Goal: Transaction & Acquisition: Purchase product/service

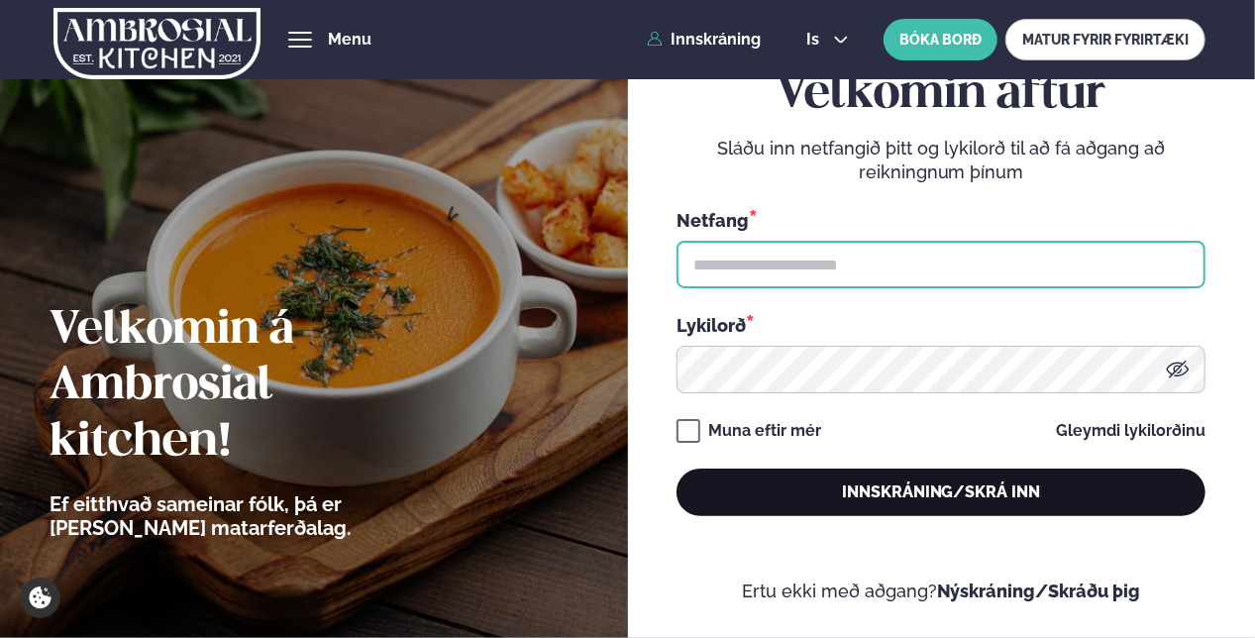
type input "**********"
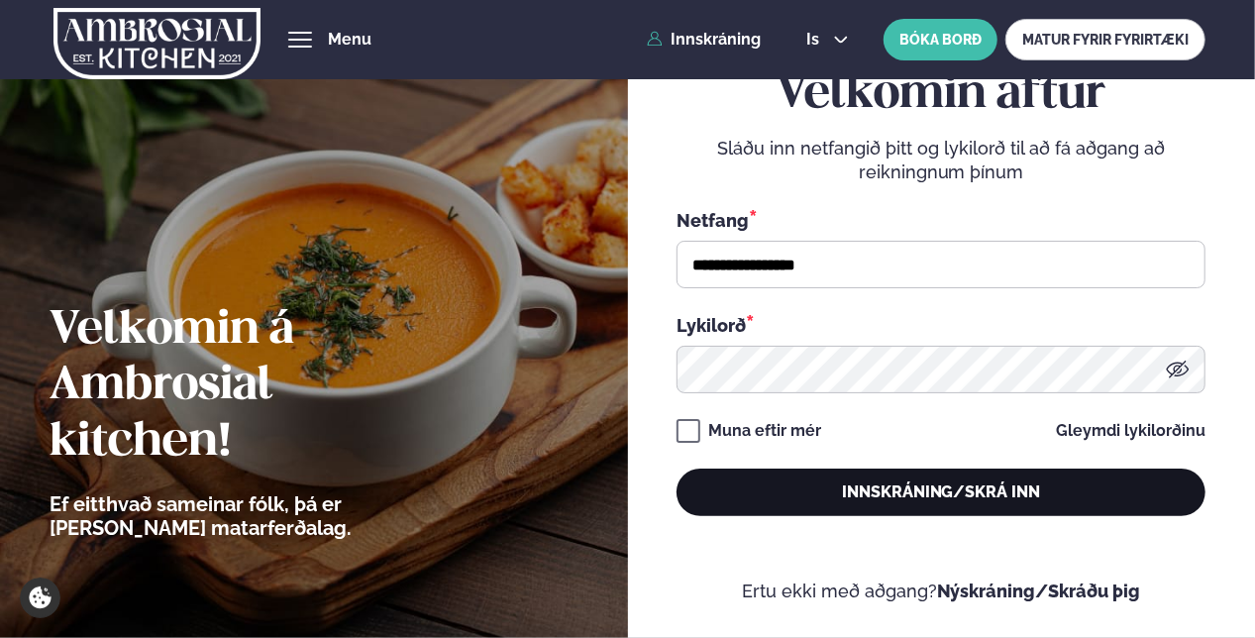
click at [947, 502] on button "Innskráning/Skrá inn" at bounding box center [941, 493] width 529 height 48
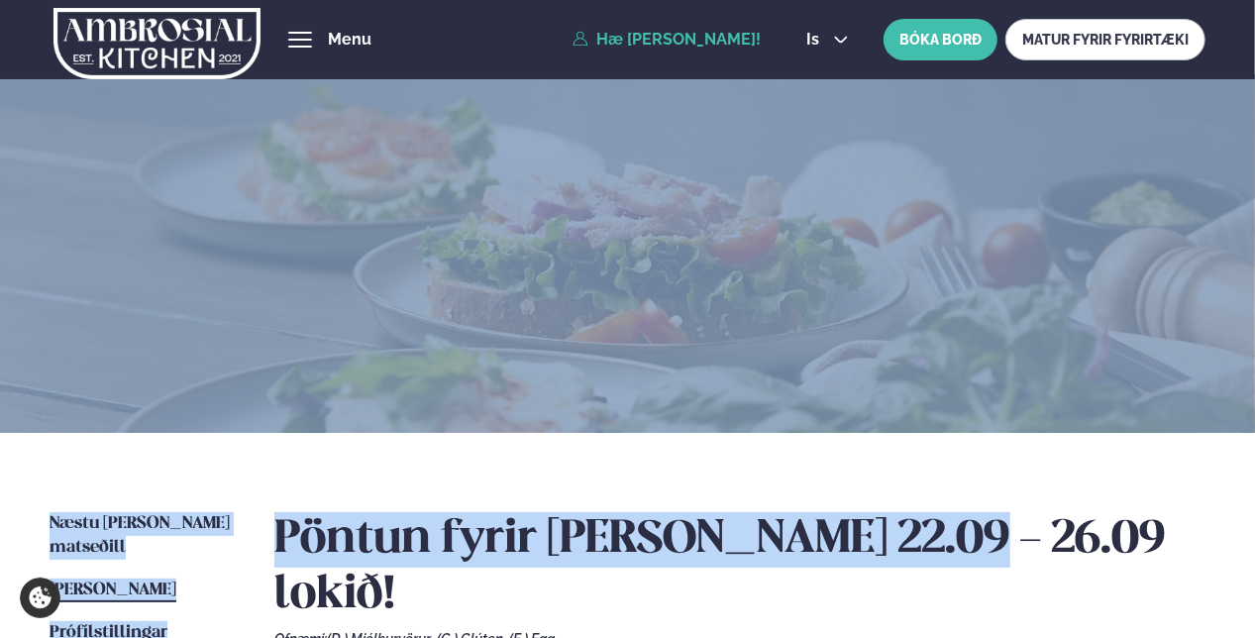
drag, startPoint x: 947, startPoint y: 502, endPoint x: 854, endPoint y: 262, distance: 258.1
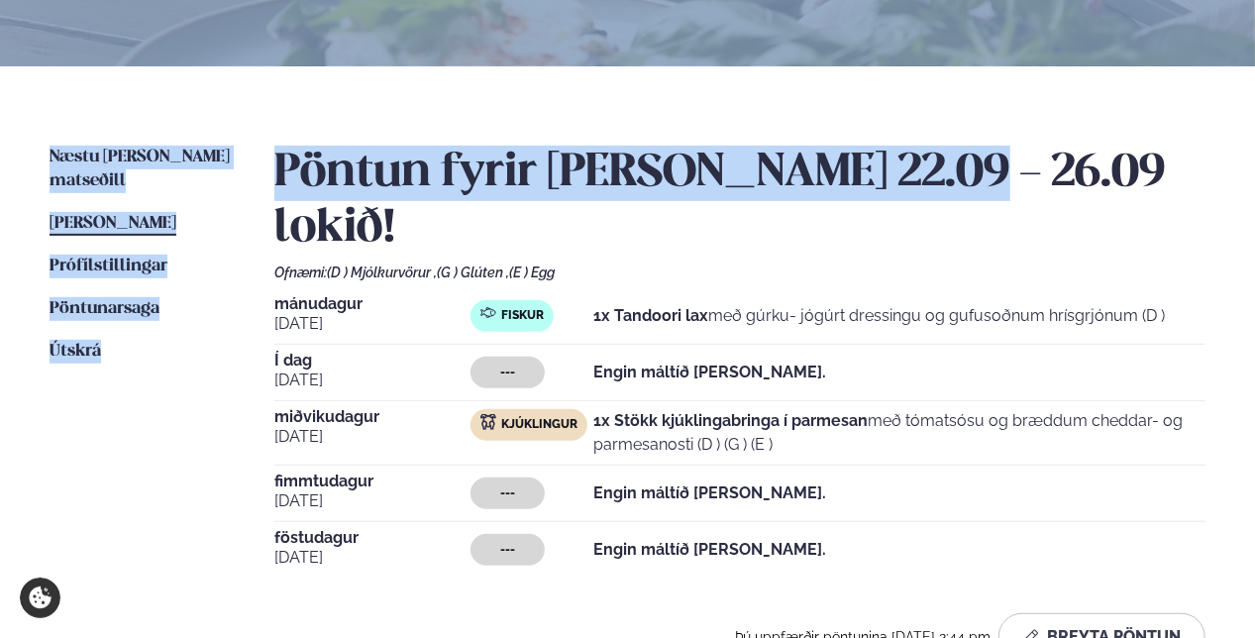
scroll to position [452, 0]
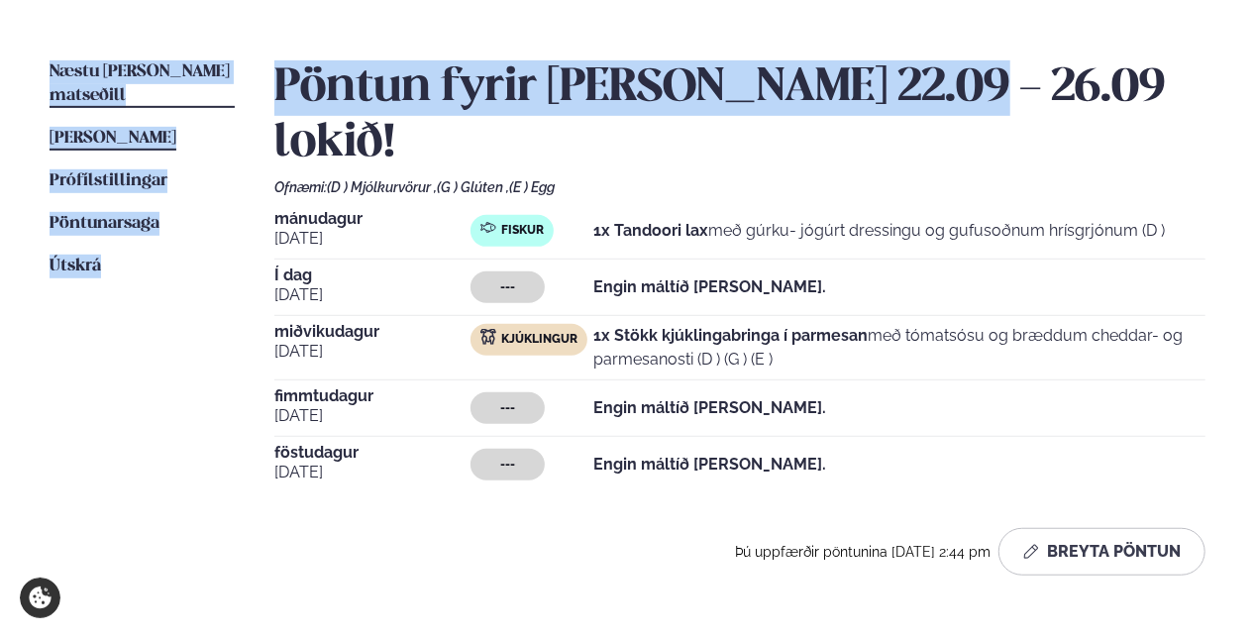
click at [117, 70] on span "Næstu [PERSON_NAME] matseðill" at bounding box center [140, 83] width 180 height 41
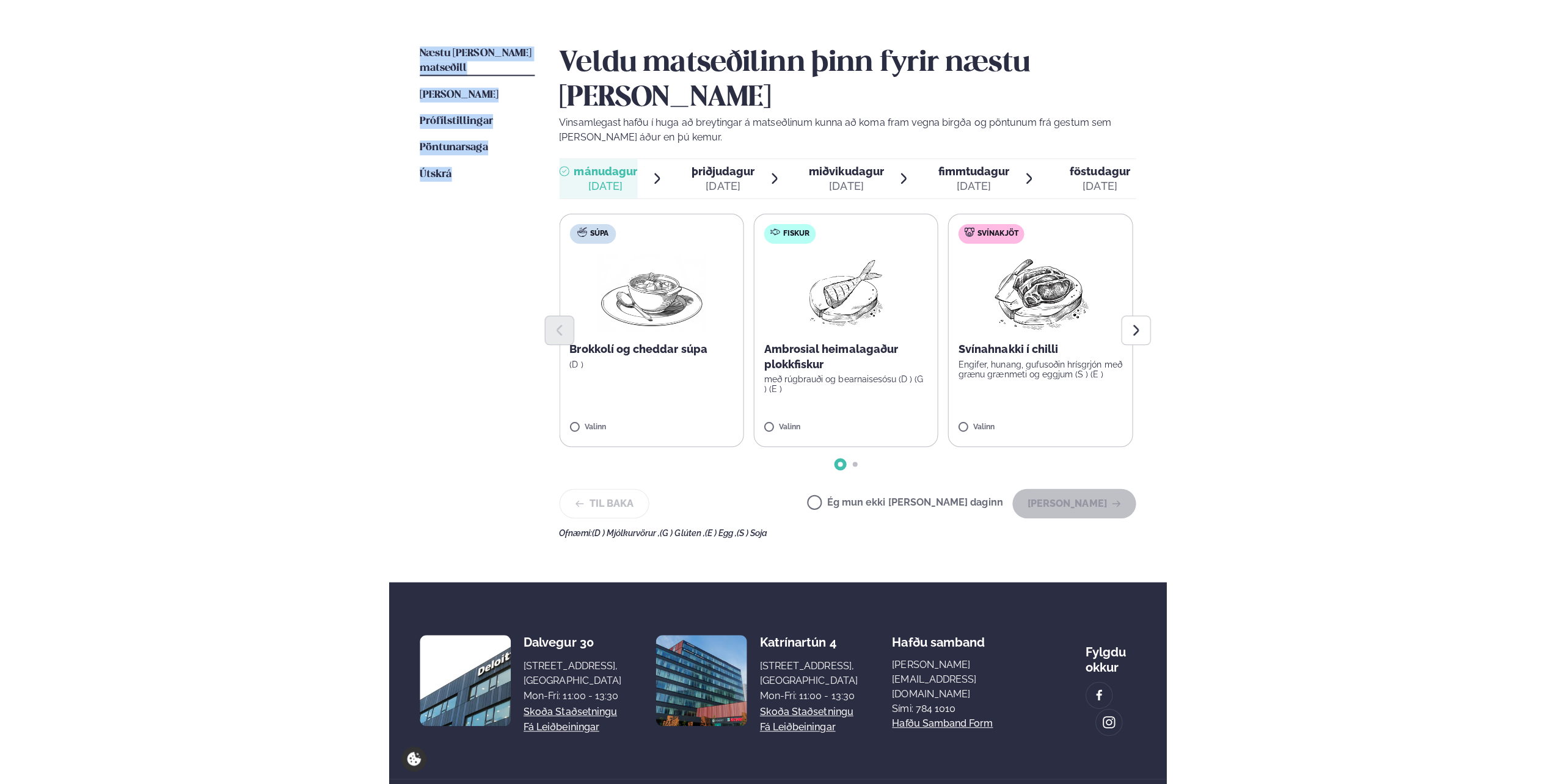
scroll to position [266, 0]
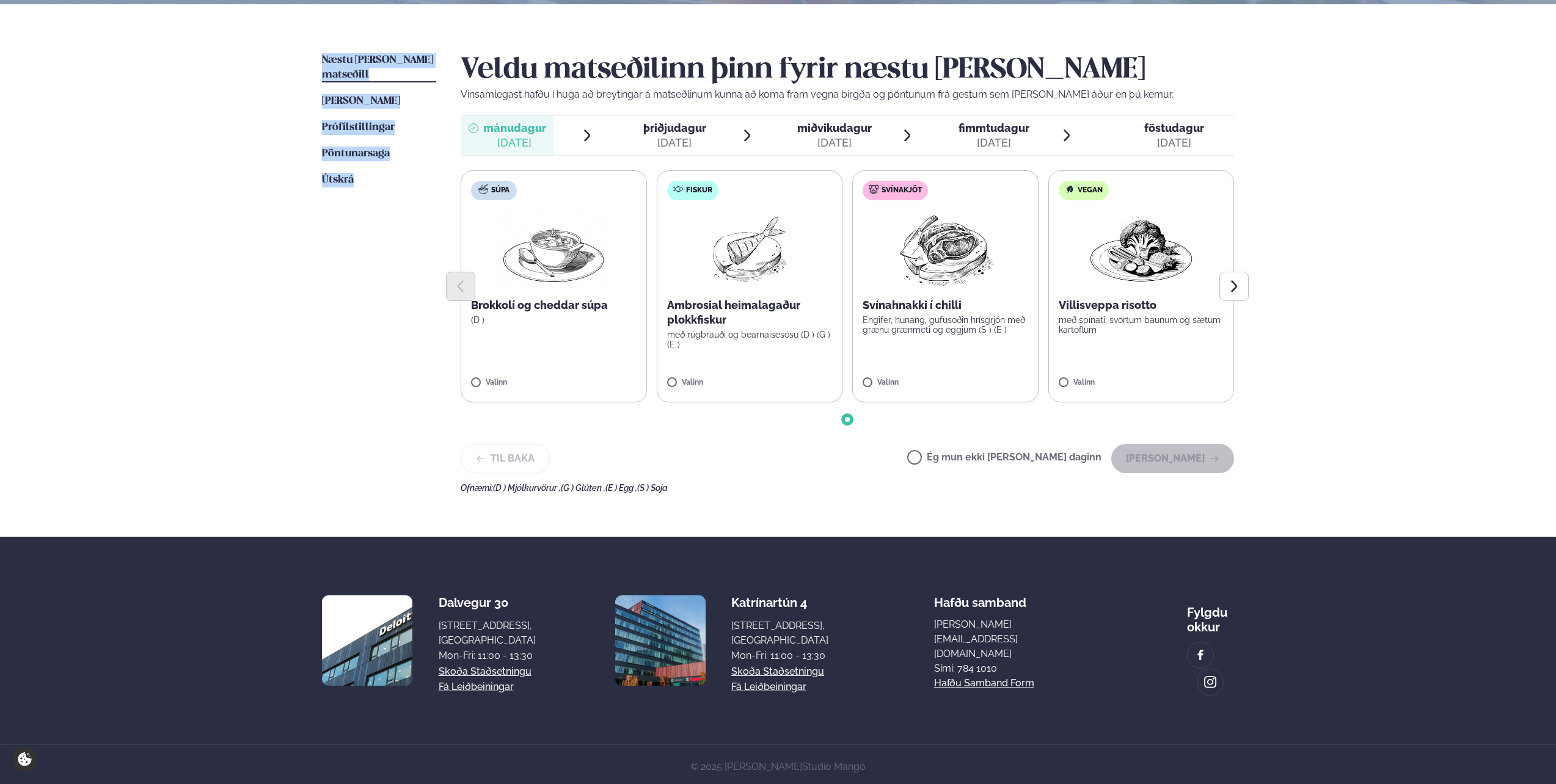
click at [695, 310] on p "Ambrosial heimalagaður plokkfiskur" at bounding box center [750, 312] width 165 height 30
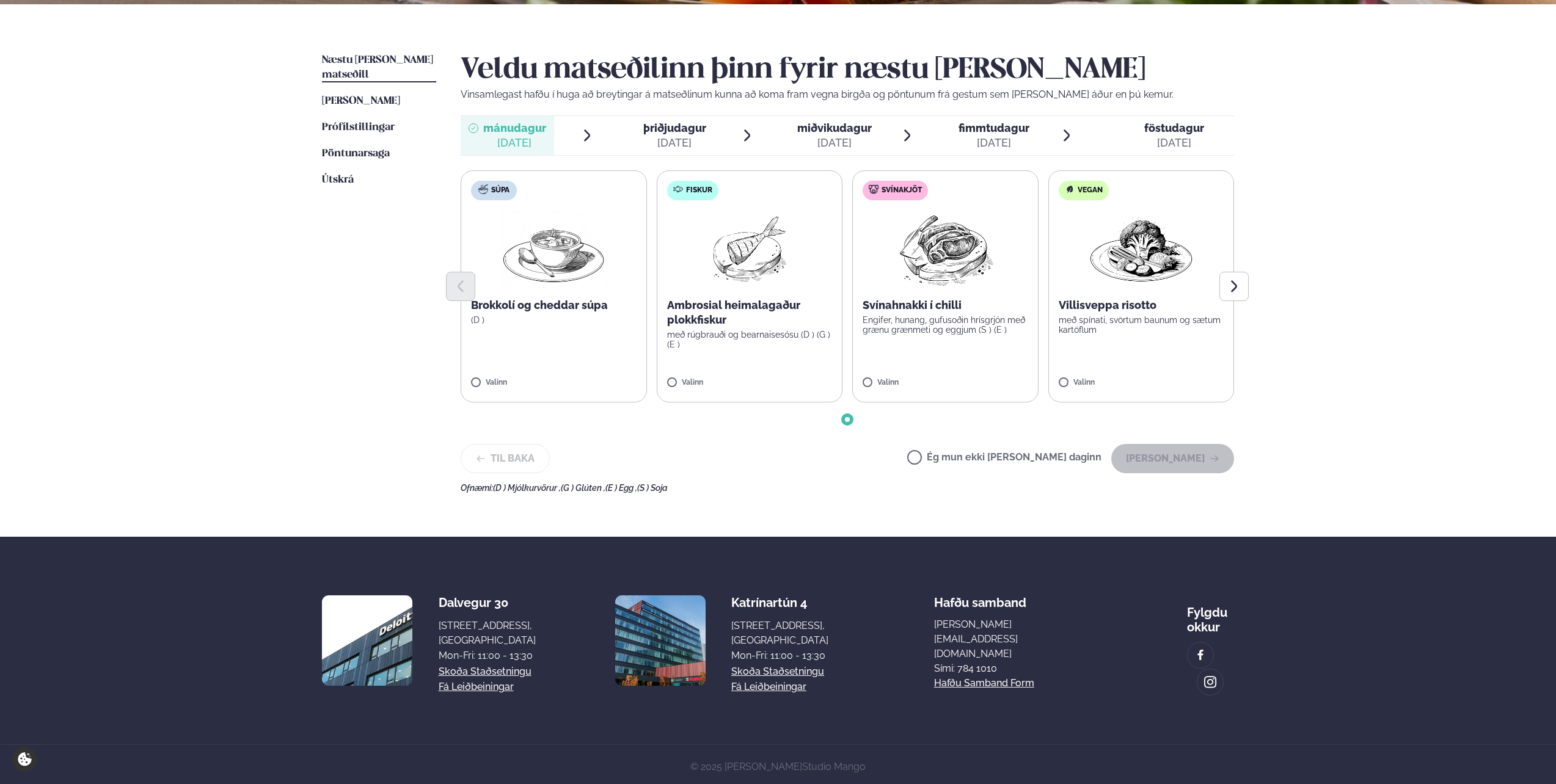
click at [667, 377] on label "Fiskur Ambrosial heimalagaður plokkfiskur með rúgbrauði og bearnaisesósu (D ) (…" at bounding box center [750, 286] width 186 height 232
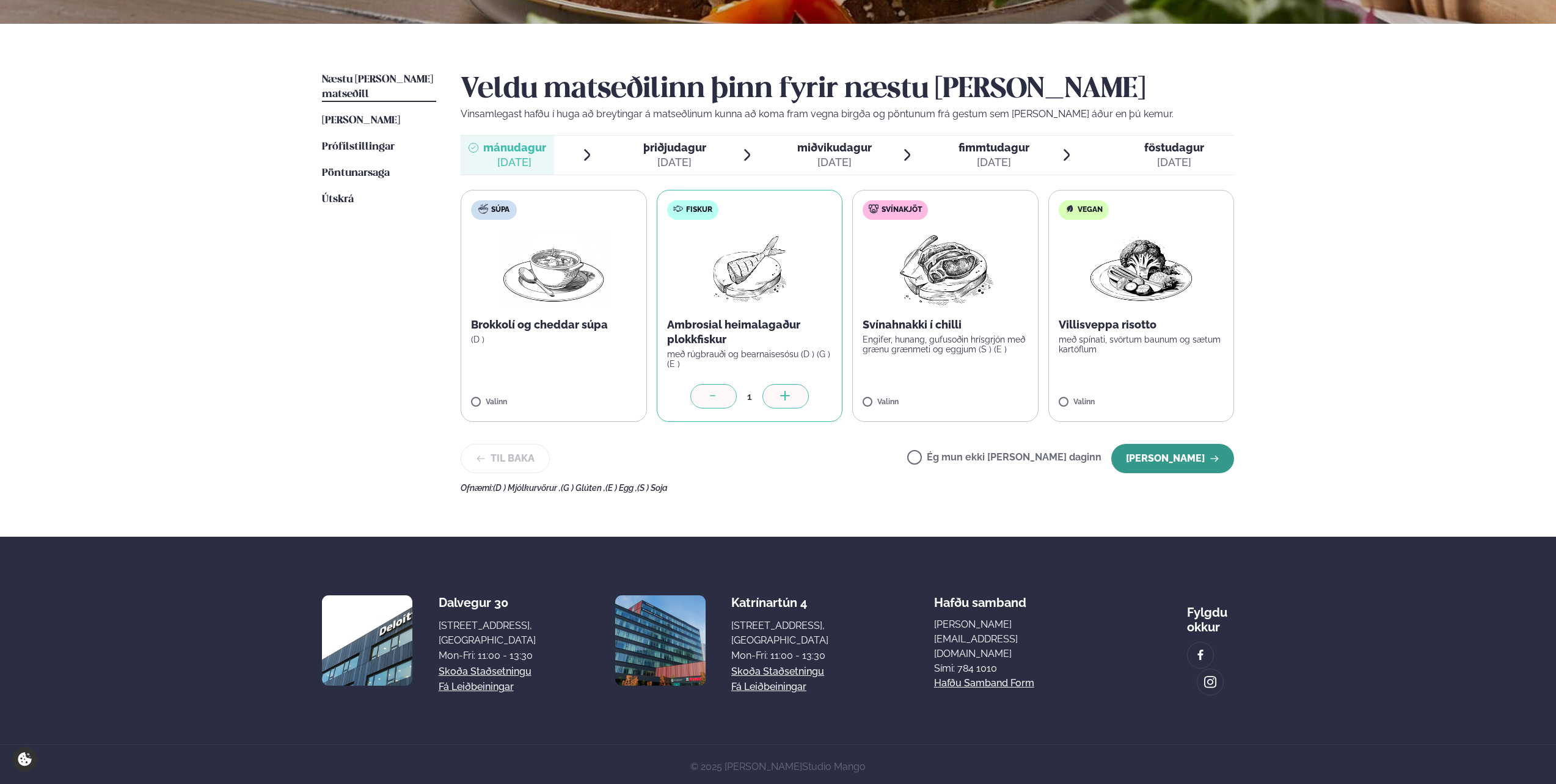
click at [773, 393] on button "[PERSON_NAME]" at bounding box center [1172, 459] width 123 height 30
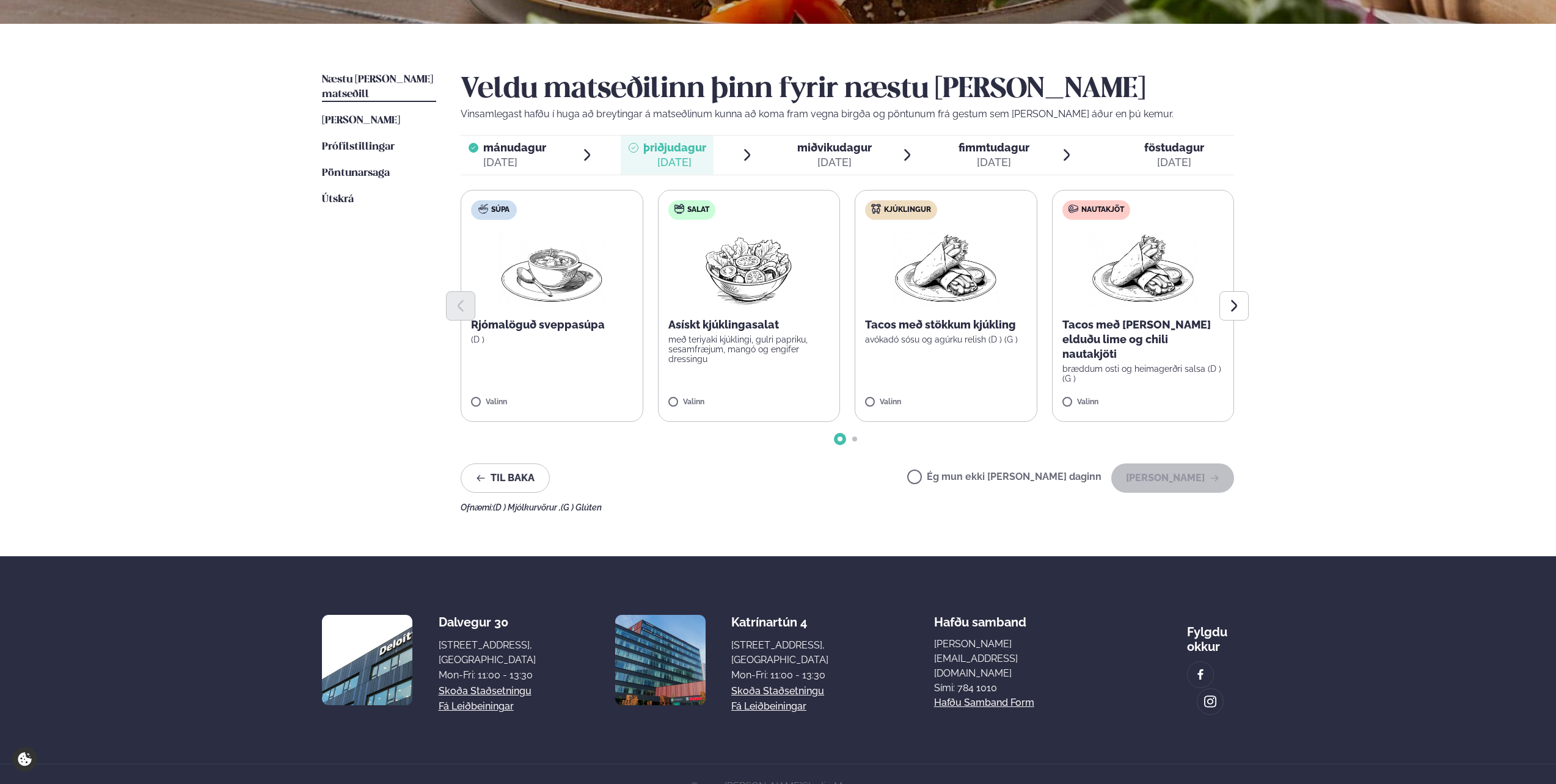
click at [773, 154] on span "miðvikudagur" at bounding box center [834, 147] width 75 height 13
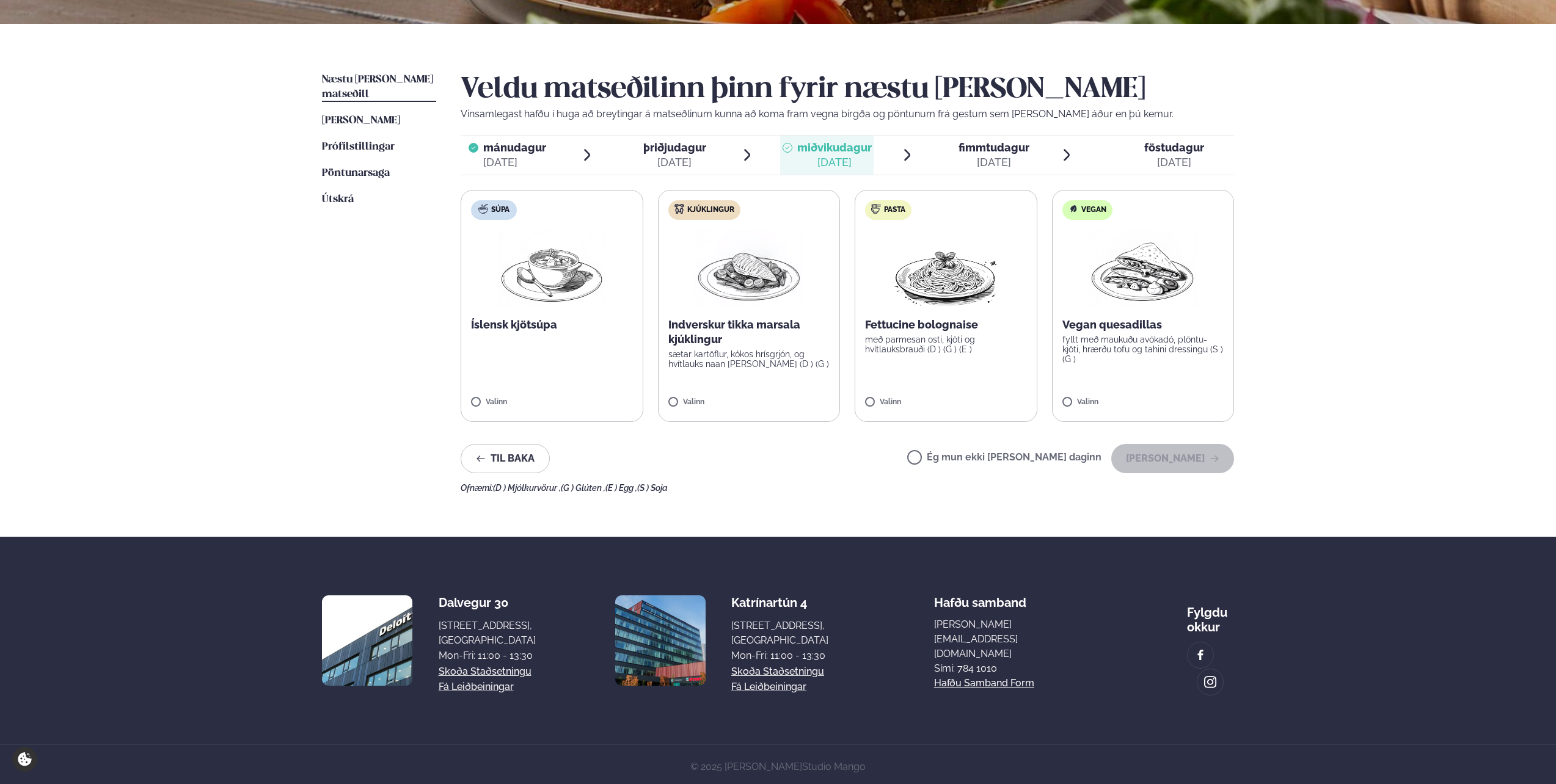
click at [741, 329] on p "Indverskur tikka marsala kjúklingur" at bounding box center [749, 332] width 162 height 30
click at [773, 393] on button "[PERSON_NAME]" at bounding box center [1172, 459] width 123 height 30
